Goal: Task Accomplishment & Management: Manage account settings

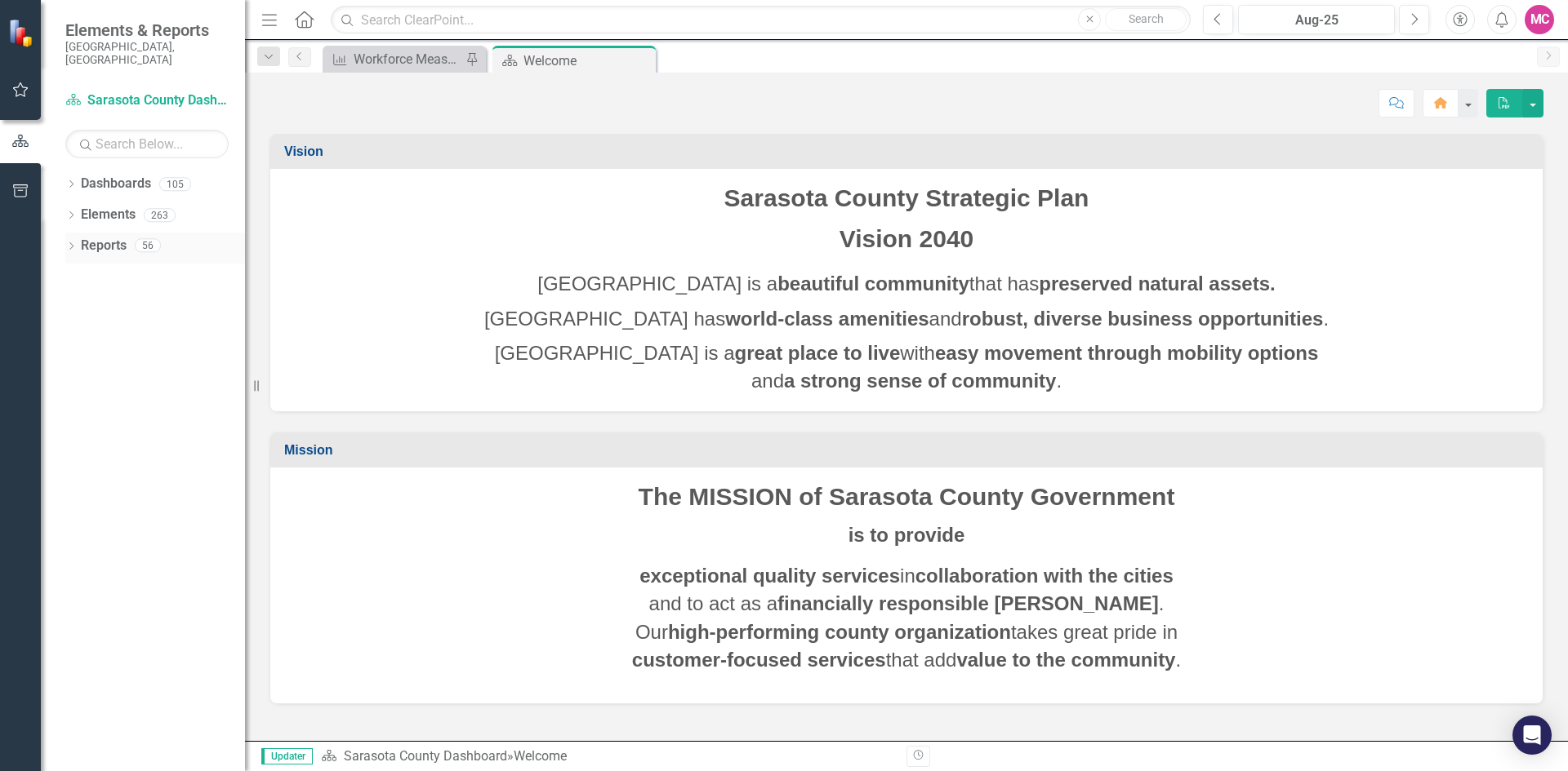
click at [69, 243] on icon "Dropdown" at bounding box center [71, 248] width 12 height 9
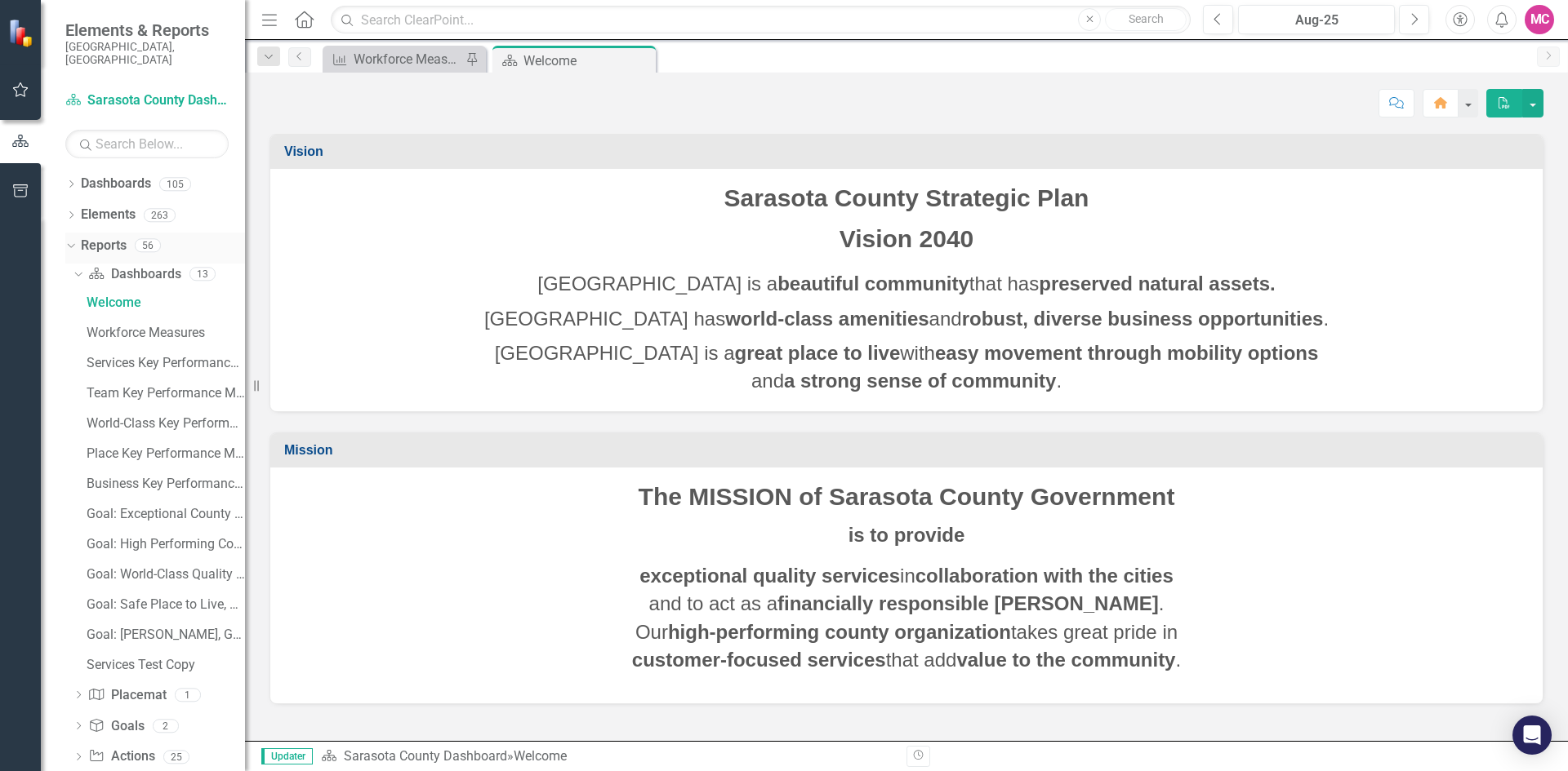
click at [69, 239] on icon "Dropdown" at bounding box center [68, 245] width 9 height 12
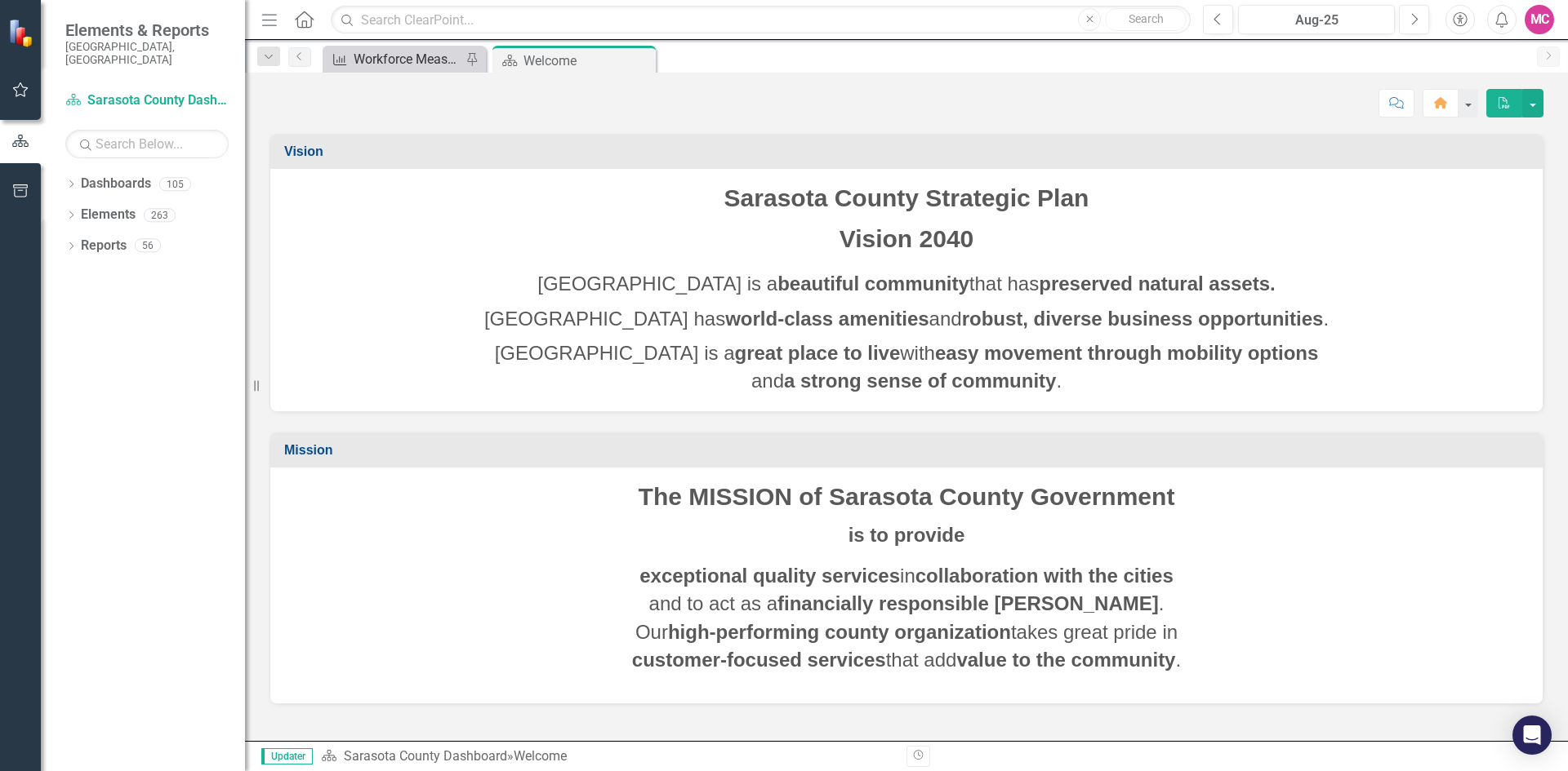
click at [389, 55] on div "Workforce Measures - Libraries and Historical Resources" at bounding box center [407, 59] width 108 height 20
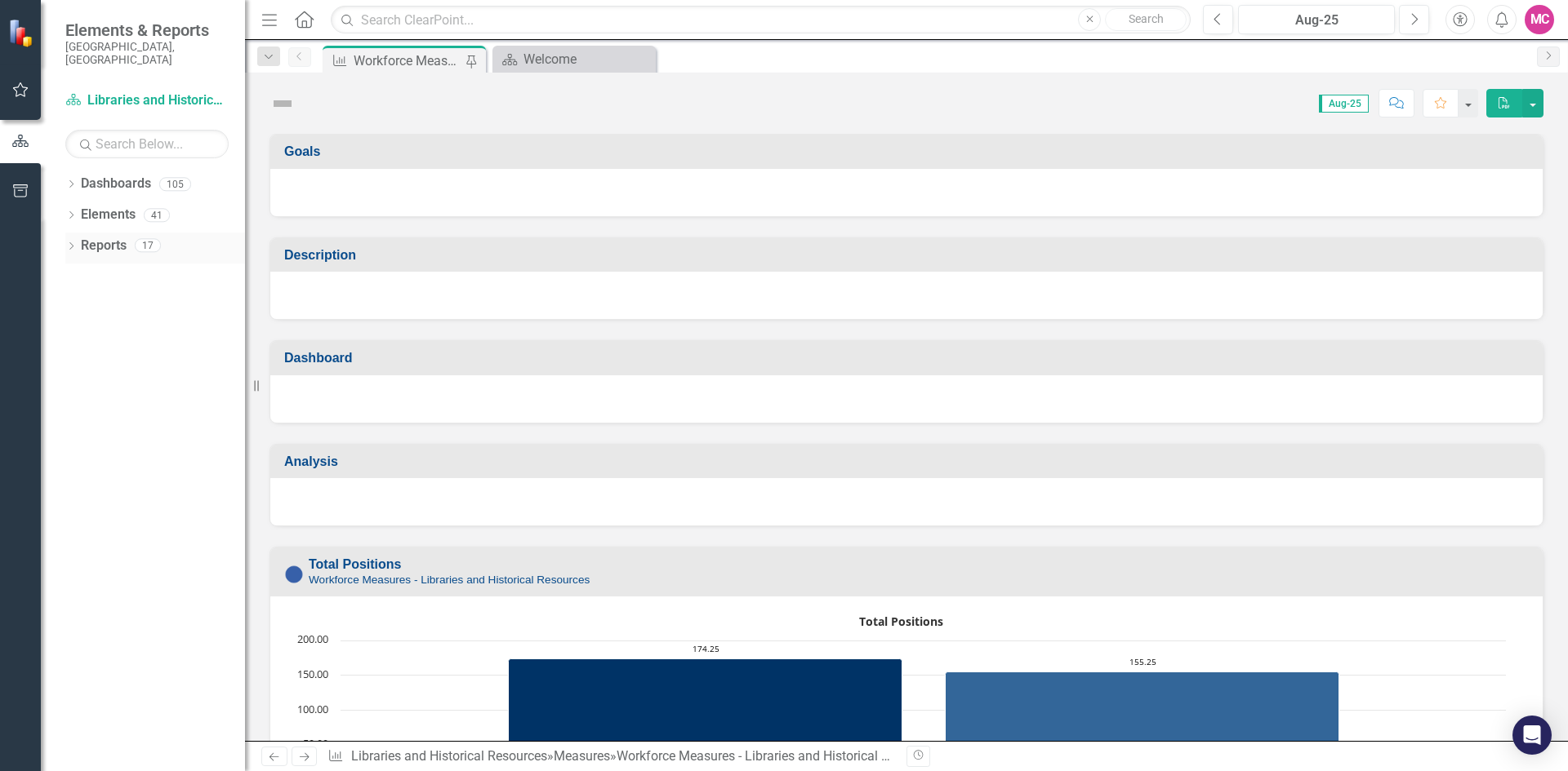
click at [73, 243] on icon "Dropdown" at bounding box center [71, 248] width 12 height 9
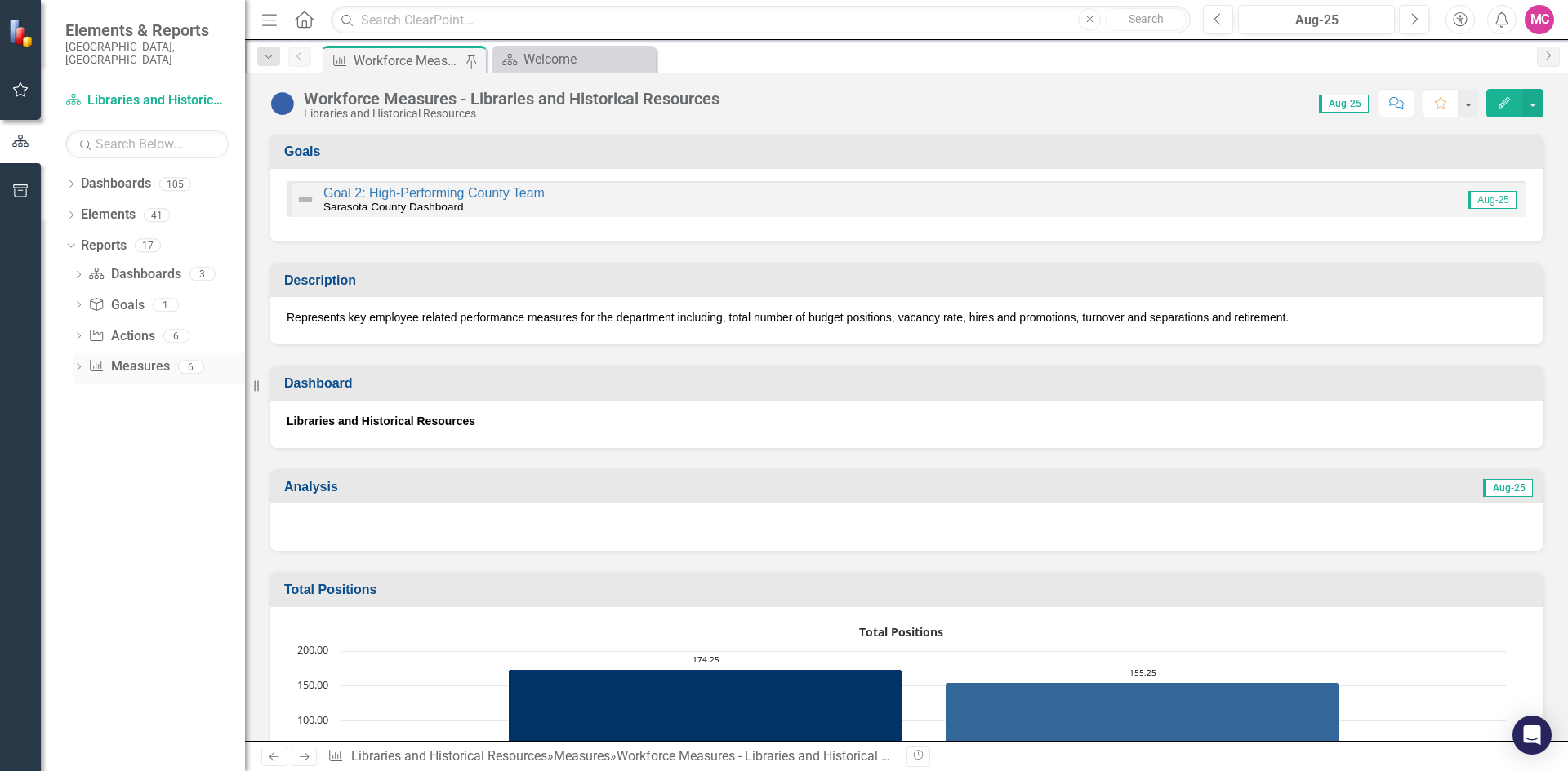
click at [121, 358] on link "Measure Measures" at bounding box center [128, 367] width 81 height 19
click at [127, 358] on link "Measure Measures" at bounding box center [128, 367] width 81 height 19
click at [76, 364] on icon "Dropdown" at bounding box center [78, 368] width 12 height 9
click at [80, 361] on icon "Dropdown" at bounding box center [76, 367] width 9 height 12
click at [83, 333] on icon "Dropdown" at bounding box center [78, 337] width 12 height 9
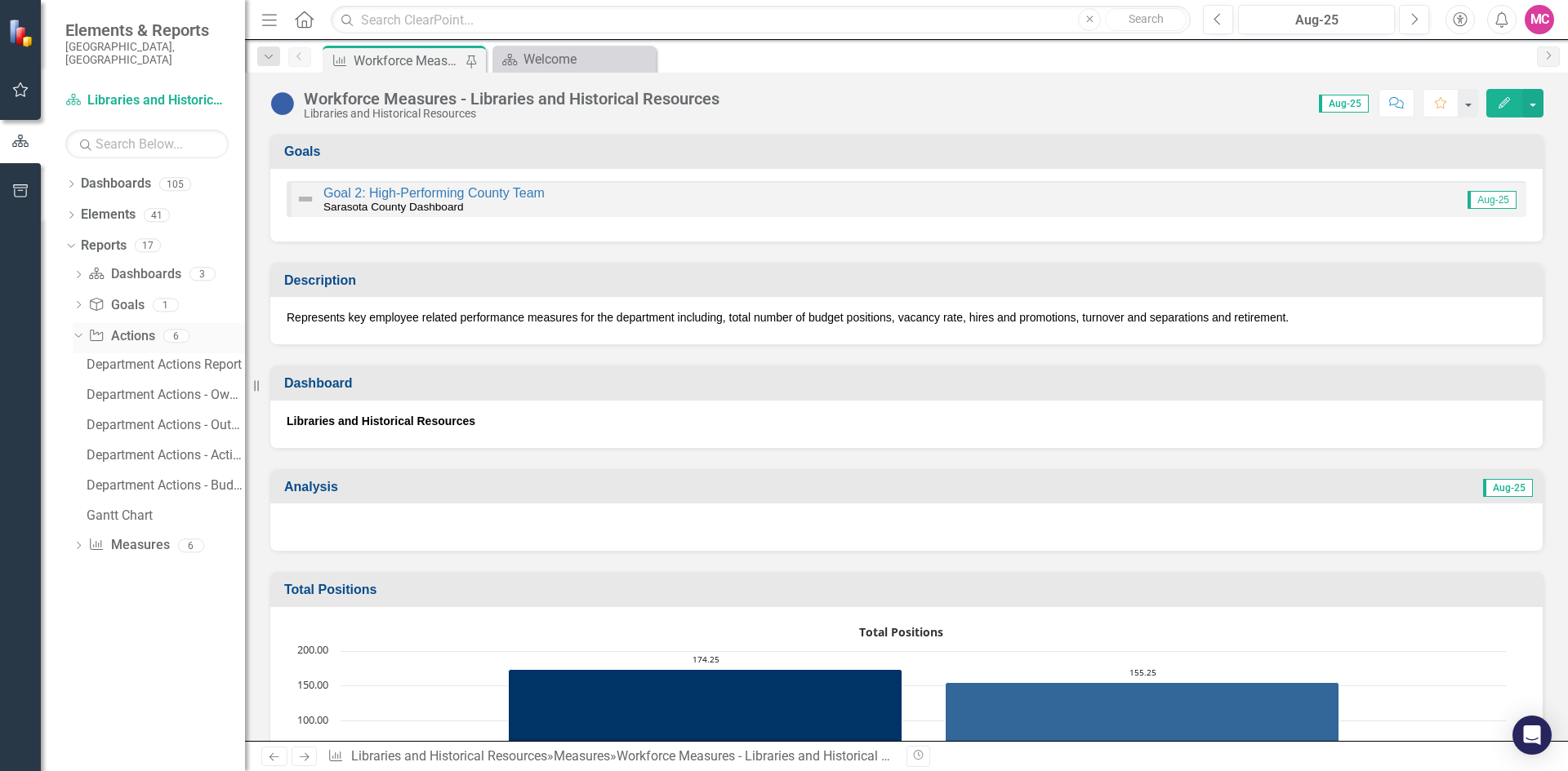
click at [83, 333] on div "Dropdown" at bounding box center [78, 338] width 12 height 8
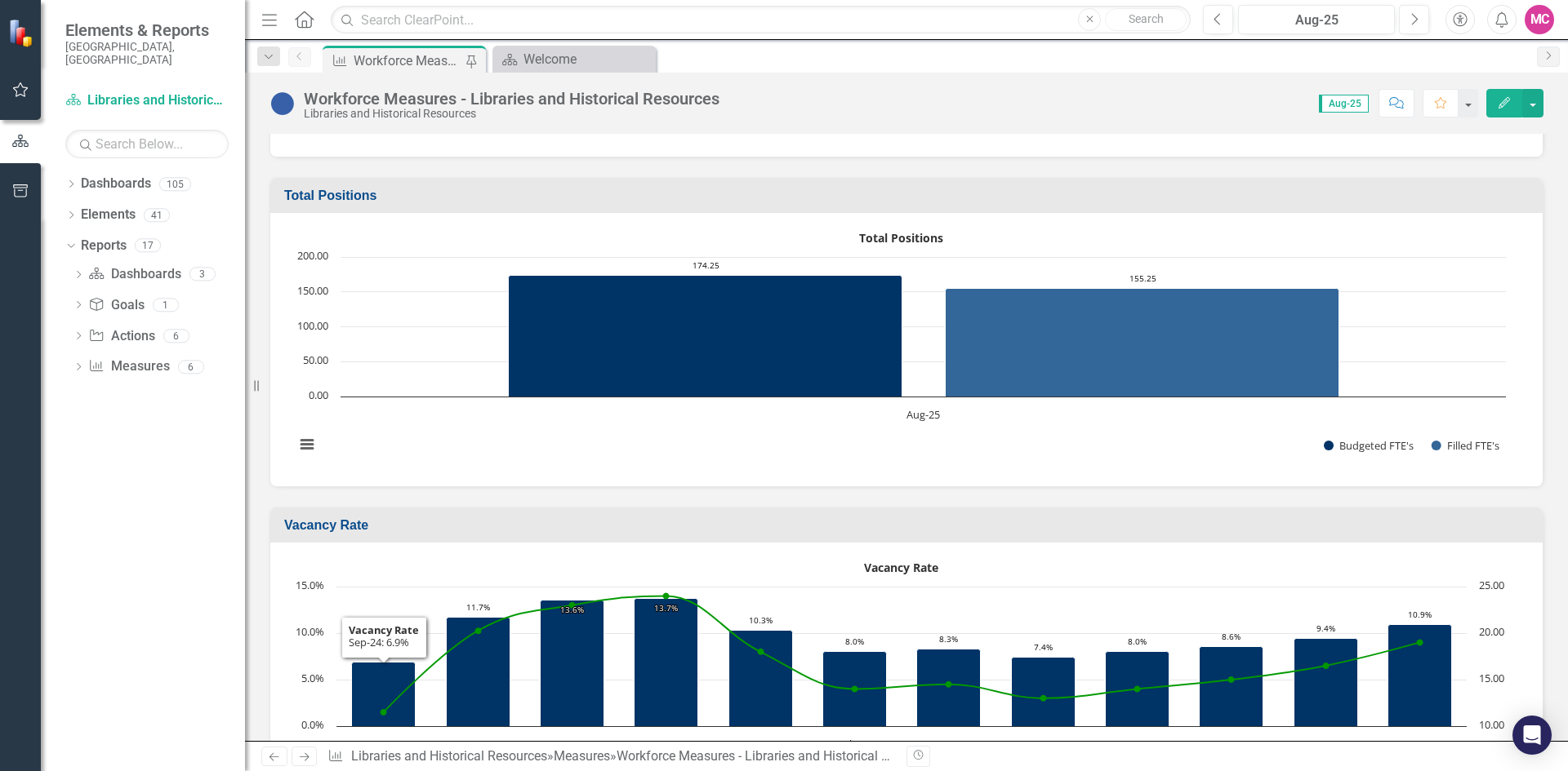
scroll to position [163, 0]
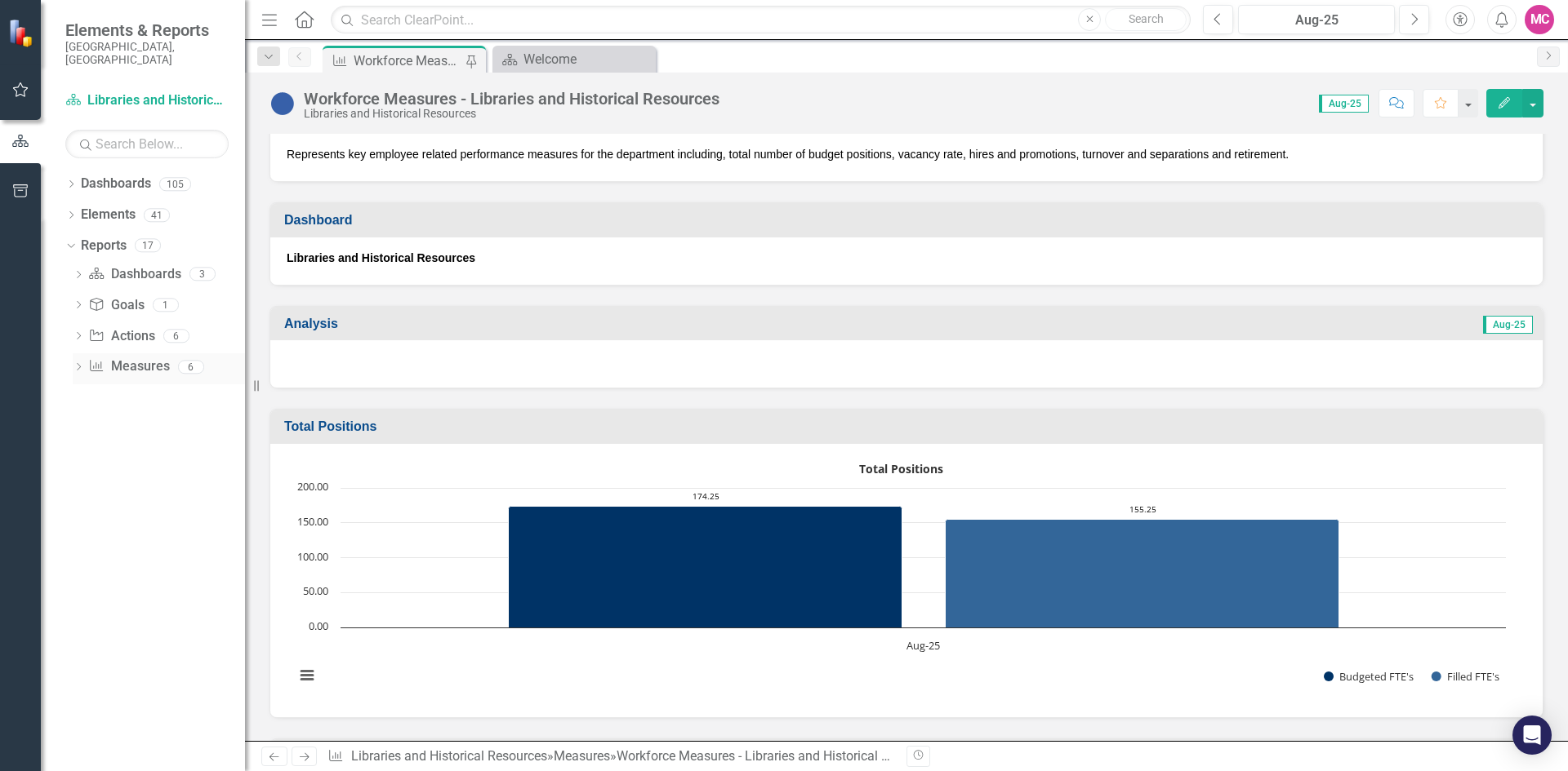
click at [81, 364] on icon "Dropdown" at bounding box center [78, 368] width 12 height 9
click at [70, 239] on icon "Dropdown" at bounding box center [68, 245] width 9 height 12
click at [69, 213] on icon "Dropdown" at bounding box center [71, 217] width 12 height 9
click at [80, 304] on icon "Dropdown" at bounding box center [79, 308] width 12 height 9
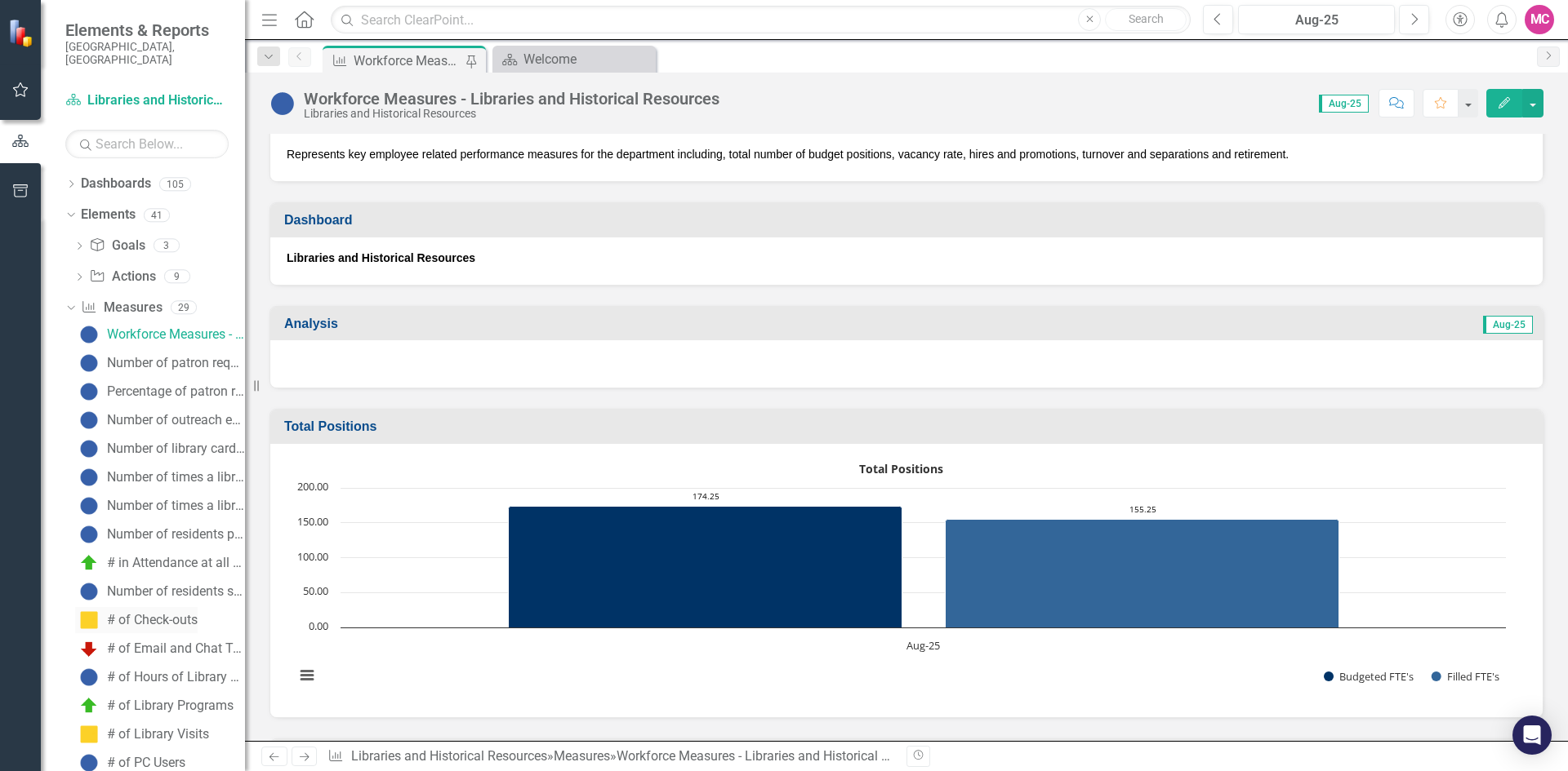
click at [163, 613] on div "# of Check-outs" at bounding box center [152, 620] width 91 height 15
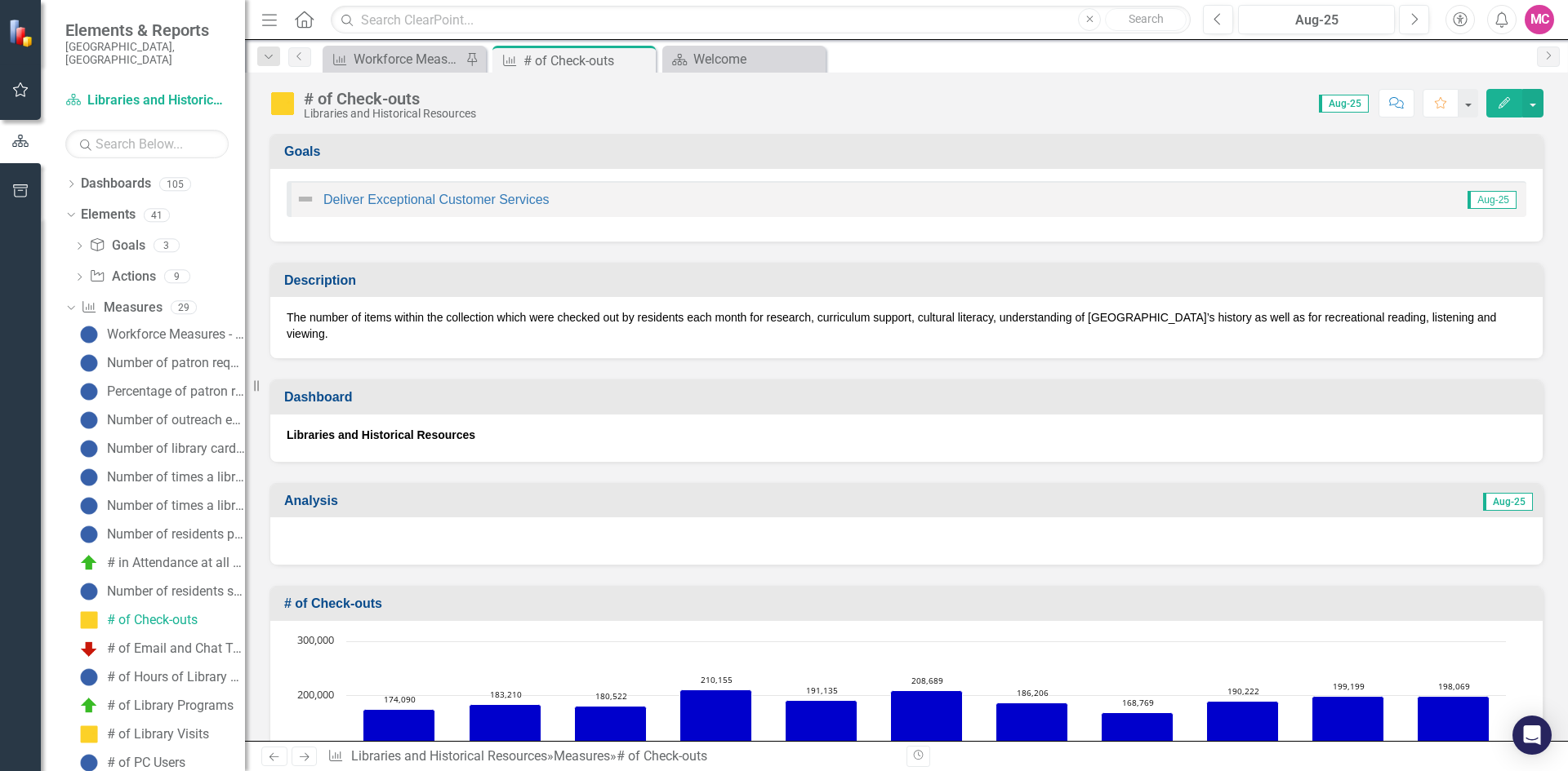
click at [1507, 113] on button "Edit" at bounding box center [1504, 103] width 36 height 28
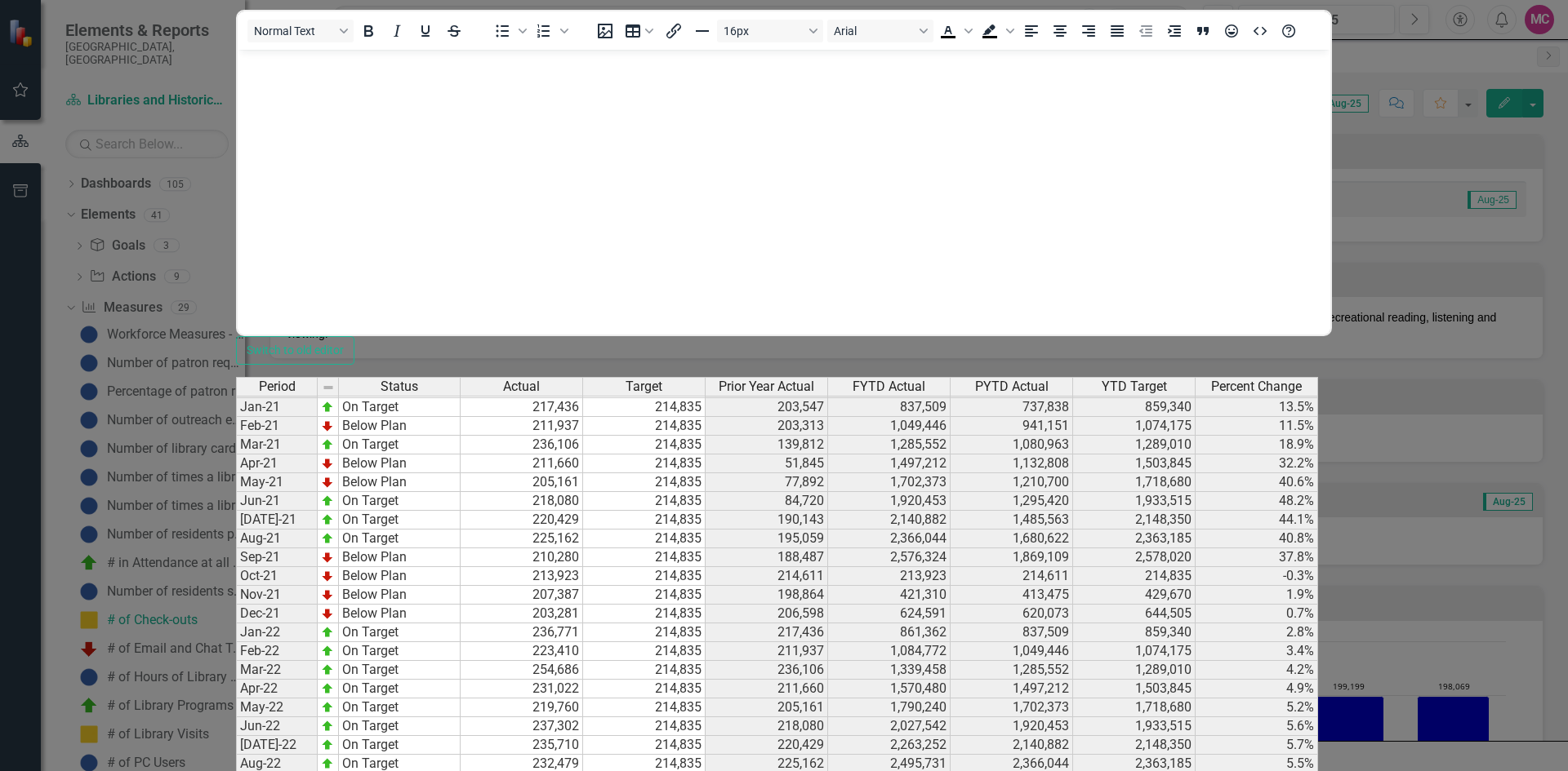
scroll to position [2115, 0]
click at [754, 558] on tbody "Oct-21 Below Plan 213,923 214,835 214,611 213,923 214,611 214,835 -0.3% Nov-21 …" at bounding box center [776, 563] width 1082 height 958
click at [236, 588] on div "Period Status Actual Target Prior Year Actual FYTD Actual PYTD Actual YTD Targe…" at bounding box center [236, 590] width 0 height 903
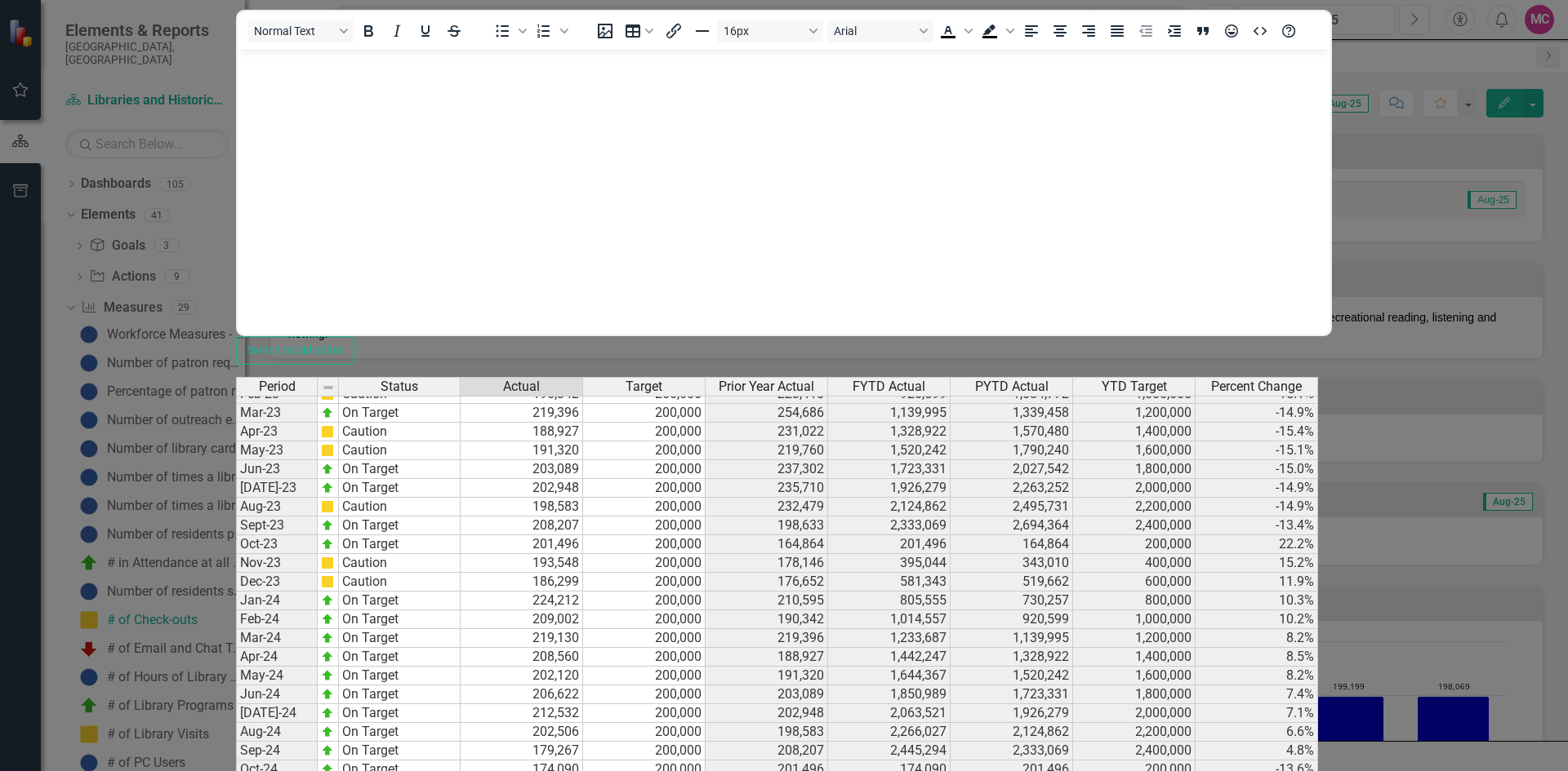
type textarea "199013"
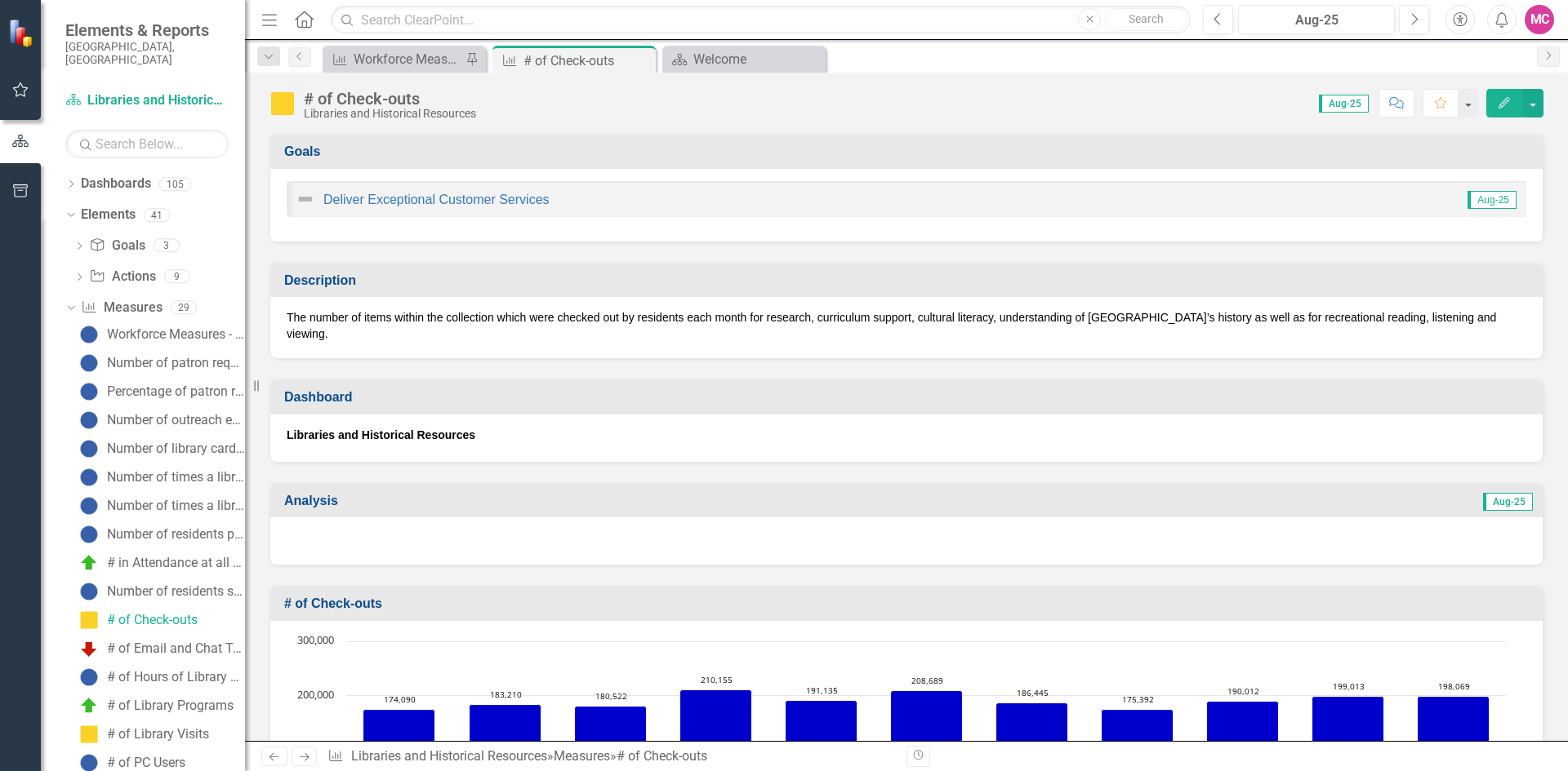
click at [1500, 101] on icon "Edit" at bounding box center [1504, 103] width 15 height 12
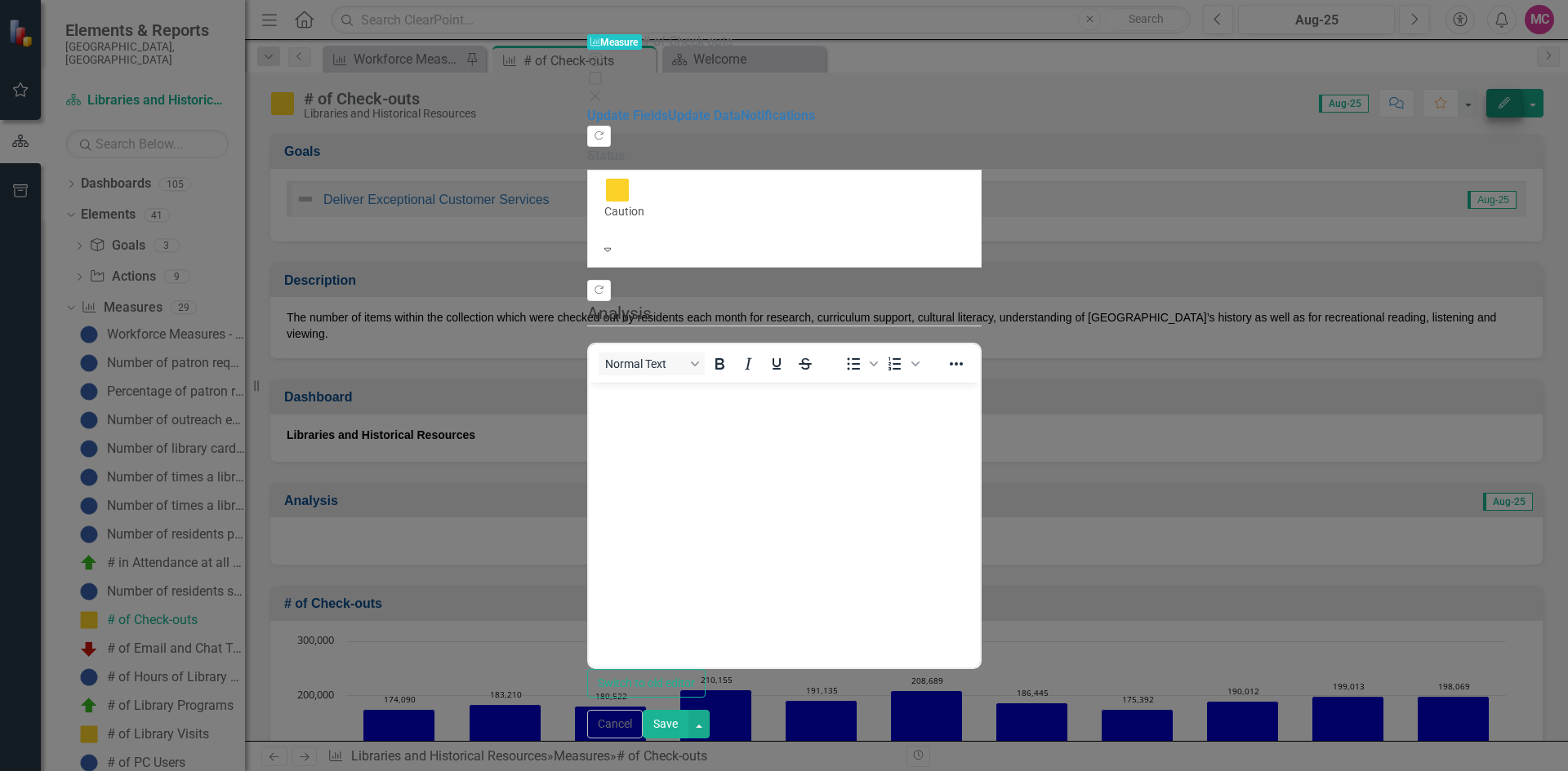
scroll to position [0, 0]
click at [668, 108] on link "Update Data" at bounding box center [704, 115] width 73 height 16
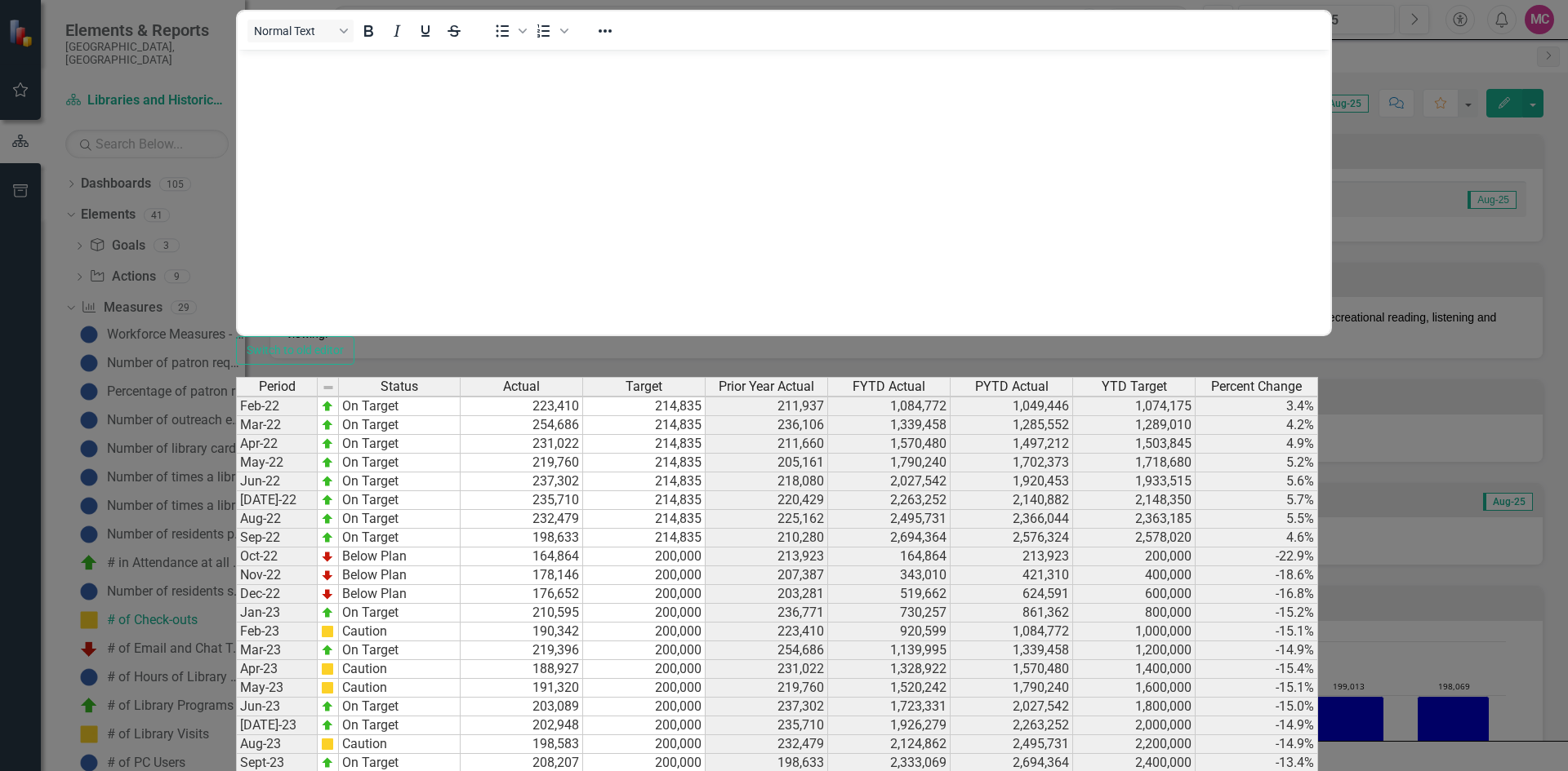
scroll to position [2115, 0]
click at [760, 580] on tbody "Nov-21 Below Plan 207,387 214,835 198,864 421,310 413,475 429,670 1.9% Dec-21 B…" at bounding box center [776, 572] width 1082 height 939
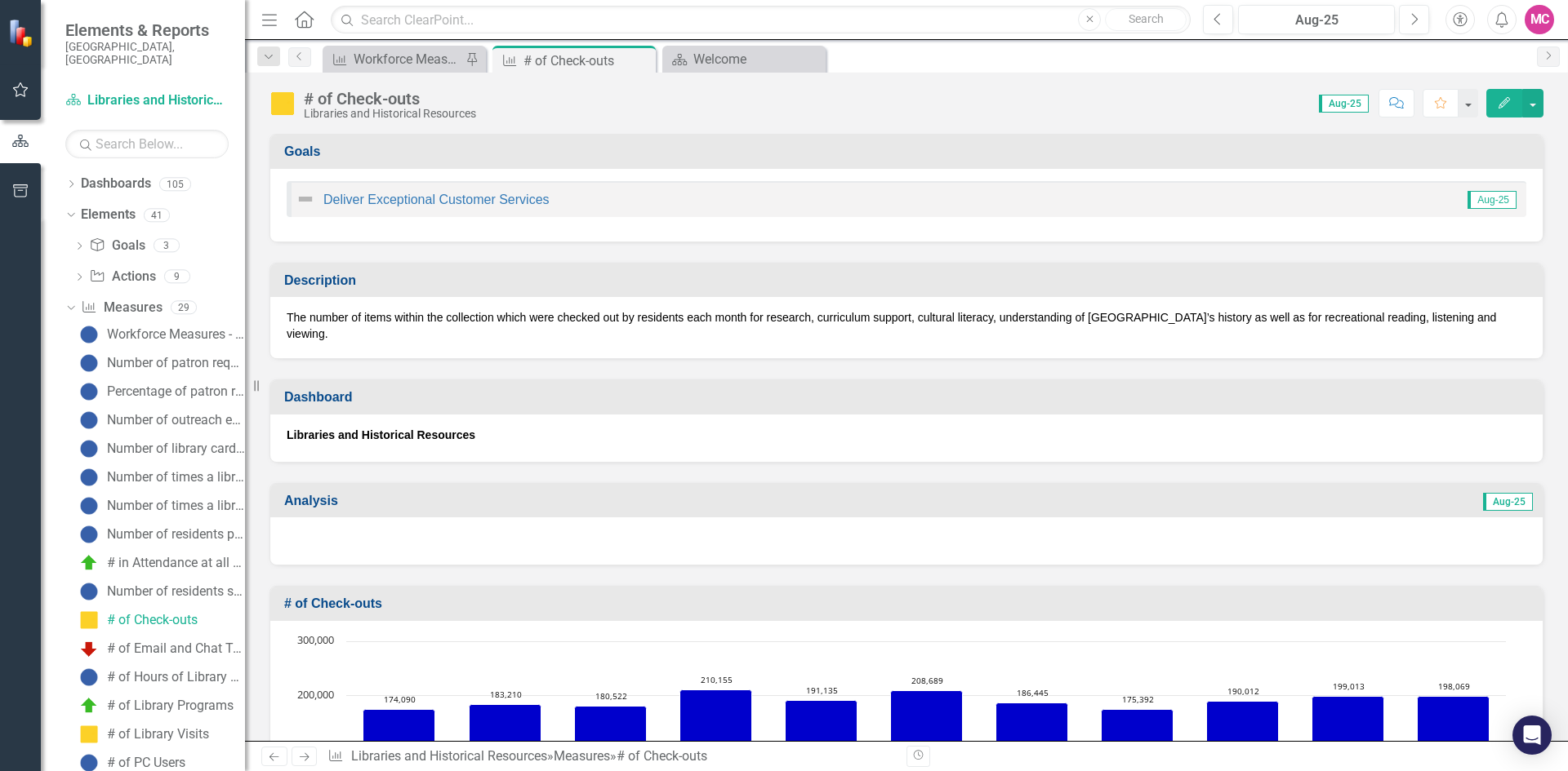
click at [1534, 23] on div "MC" at bounding box center [1539, 19] width 29 height 29
click at [1465, 204] on link "Logout Log Out" at bounding box center [1488, 206] width 129 height 30
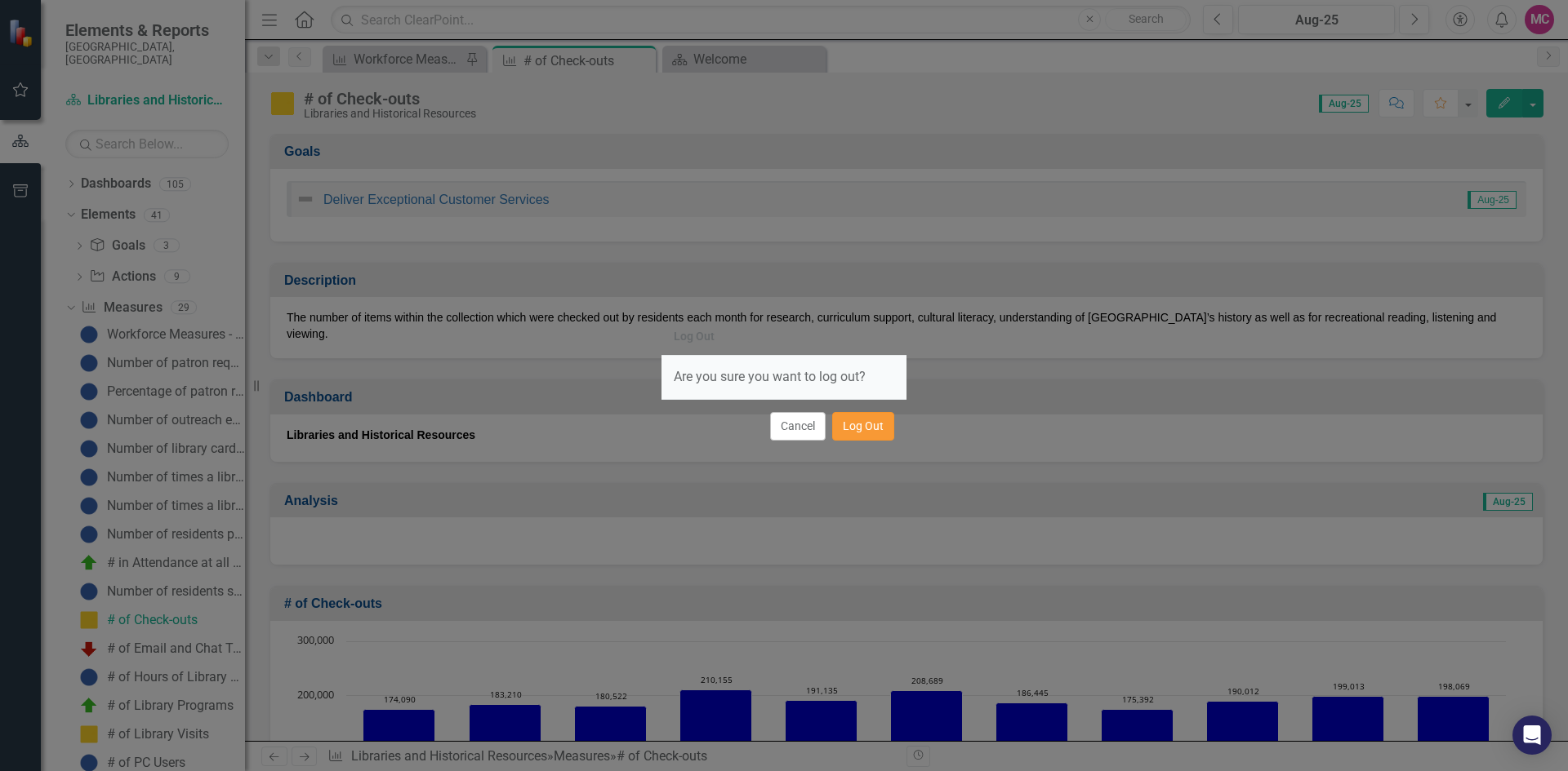
click at [875, 423] on button "Log Out" at bounding box center [863, 426] width 62 height 28
